Goal: Obtain resource: Obtain resource

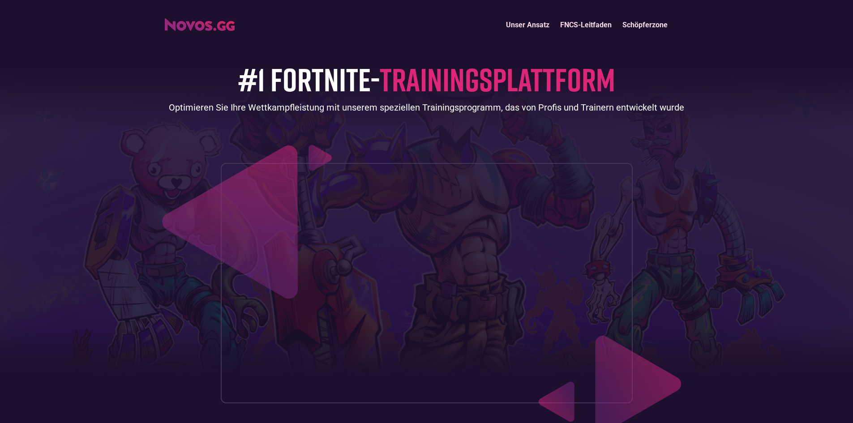
click at [513, 27] on font "Unser Ansatz" at bounding box center [527, 25] width 43 height 9
click at [586, 23] on font "FNCS-Leitfaden" at bounding box center [586, 25] width 52 height 9
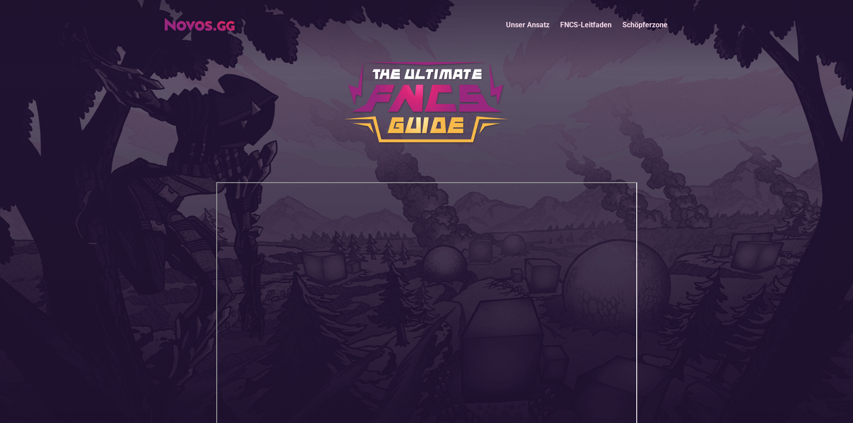
scroll to position [45, 0]
